Goal: Task Accomplishment & Management: Manage account settings

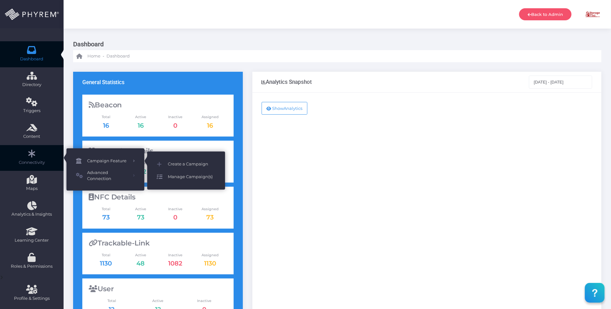
click at [191, 176] on span "Manage Campaign(s)" at bounding box center [192, 177] width 48 height 8
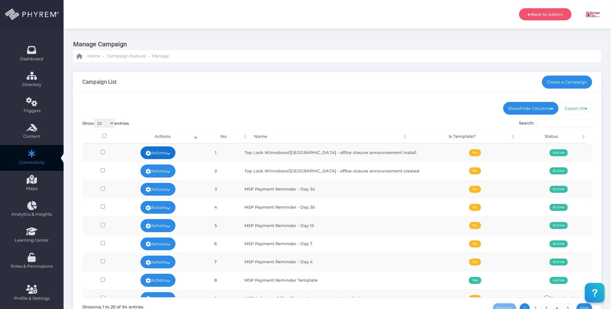
click at [172, 150] on link "Actions" at bounding box center [158, 153] width 35 height 13
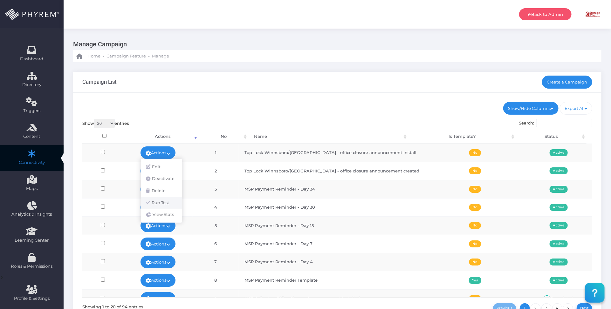
click at [164, 204] on link "Run Test" at bounding box center [161, 203] width 41 height 12
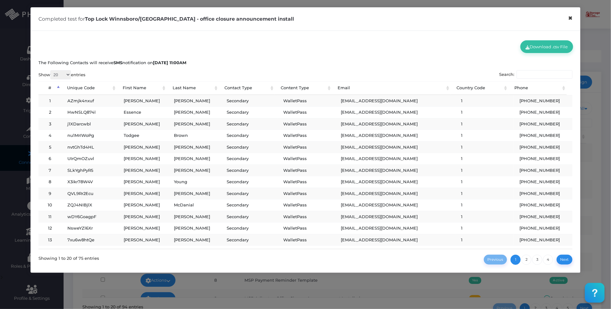
click at [572, 18] on button "×" at bounding box center [570, 18] width 12 height 14
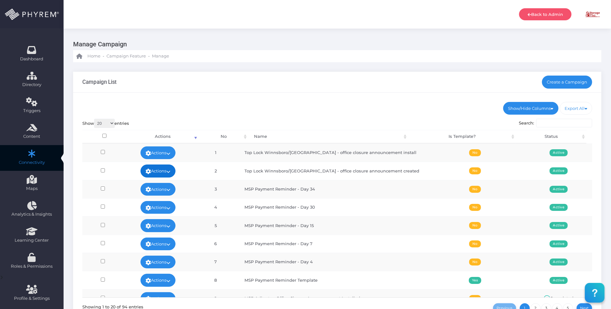
click at [176, 168] on link "Actions" at bounding box center [158, 171] width 35 height 13
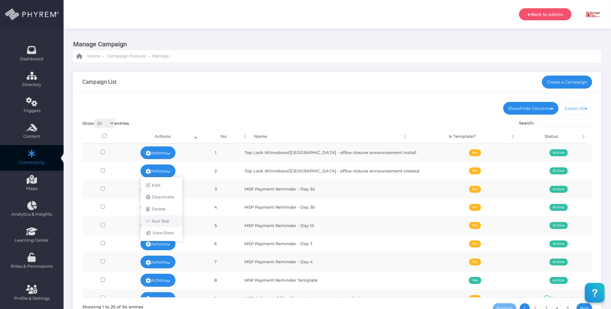
click at [166, 220] on link "Run Test" at bounding box center [161, 222] width 41 height 12
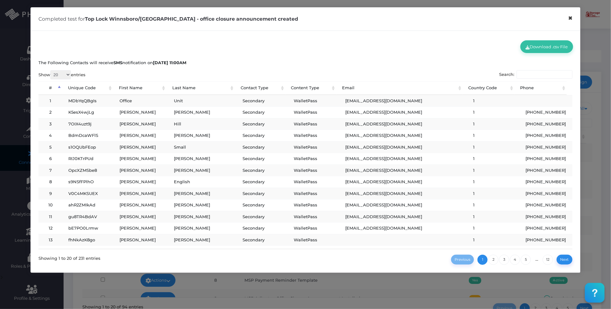
click at [572, 18] on button "×" at bounding box center [570, 18] width 12 height 14
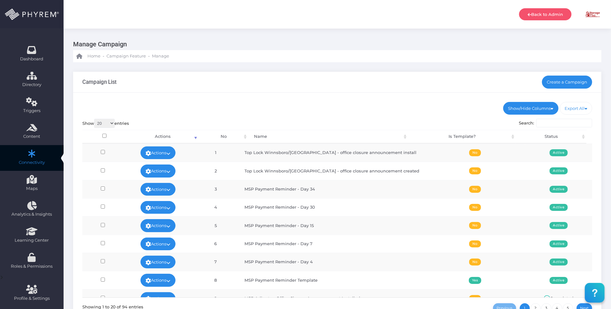
click at [317, 114] on ul "Show/Hide Columns No Name Is Template? Status" at bounding box center [337, 108] width 510 height 13
click at [544, 13] on link "Back to Admin" at bounding box center [545, 14] width 52 height 12
